Goal: Task Accomplishment & Management: Manage account settings

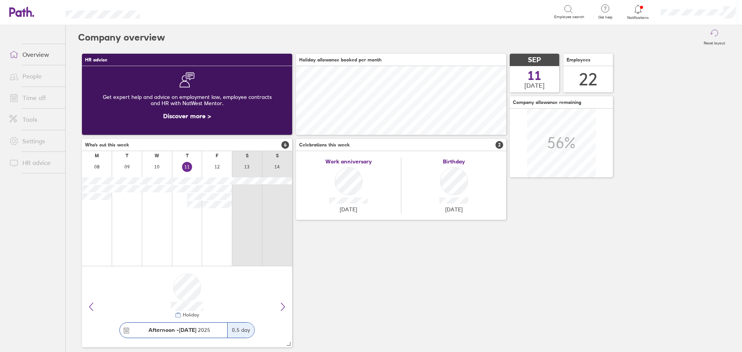
scroll to position [69, 210]
click at [39, 100] on link "Time off" at bounding box center [34, 97] width 62 height 15
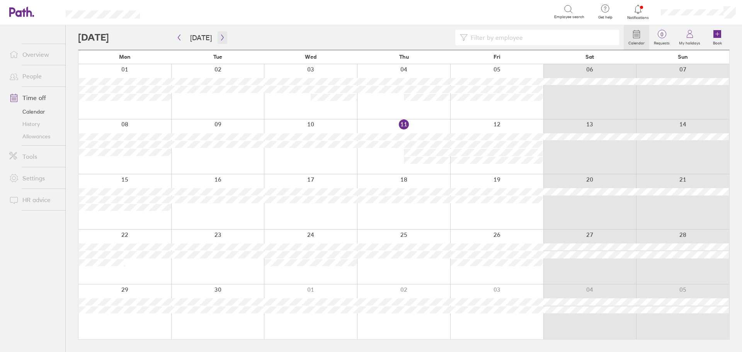
click at [219, 37] on icon "button" at bounding box center [222, 37] width 6 height 6
click at [221, 39] on icon "button" at bounding box center [222, 38] width 2 height 6
click at [182, 38] on icon "button" at bounding box center [179, 37] width 6 height 6
click at [178, 37] on icon "button" at bounding box center [179, 38] width 2 height 6
click at [222, 37] on icon "button" at bounding box center [222, 37] width 6 height 6
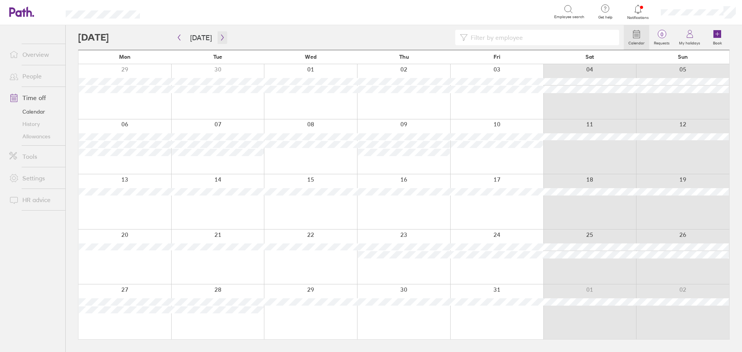
click at [222, 37] on icon "button" at bounding box center [222, 37] width 6 height 6
click at [221, 37] on icon "button" at bounding box center [222, 37] width 6 height 6
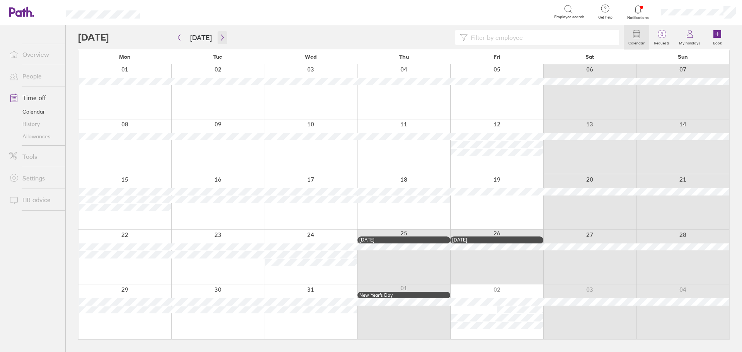
click at [220, 39] on icon "button" at bounding box center [222, 37] width 6 height 6
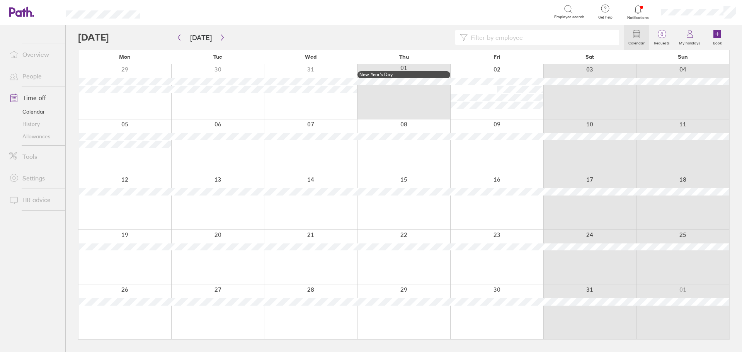
click at [34, 98] on link "Time off" at bounding box center [34, 97] width 62 height 15
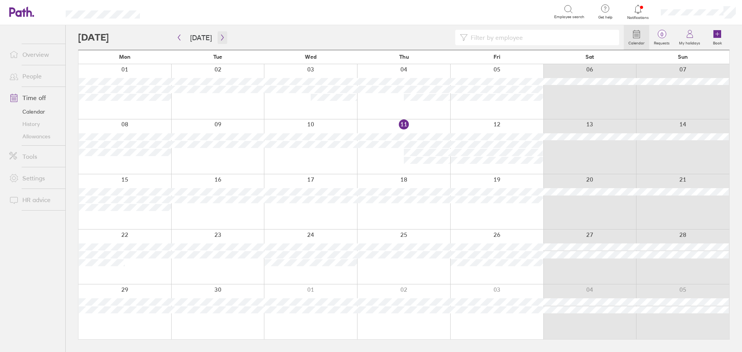
click at [219, 37] on icon "button" at bounding box center [222, 37] width 6 height 6
